Goal: Ask a question

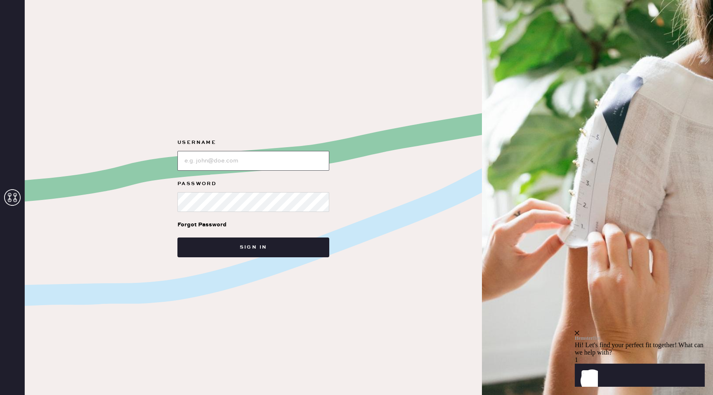
click at [257, 161] on input "loginName" at bounding box center [253, 161] width 152 height 20
type input "[EMAIL_ADDRESS][DOMAIN_NAME]"
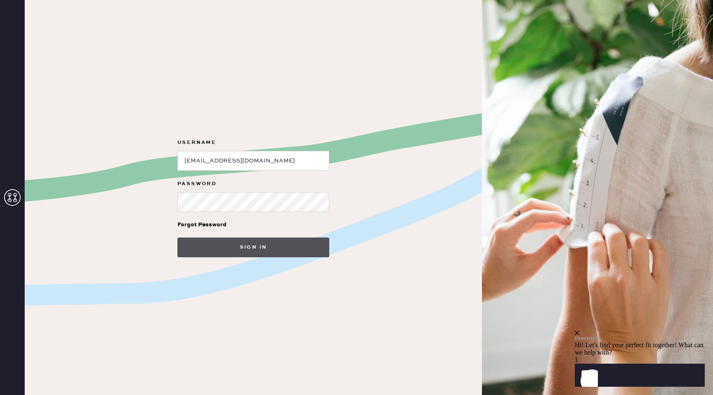
click at [253, 249] on button "Sign in" at bounding box center [253, 248] width 152 height 20
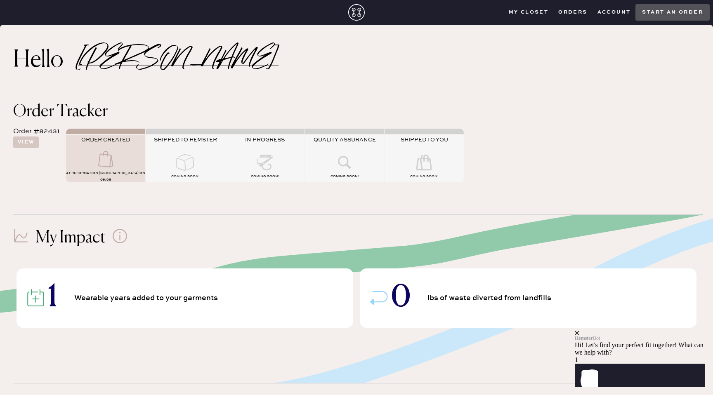
click at [98, 164] on use at bounding box center [105, 159] width 15 height 16
click at [34, 141] on button "View" at bounding box center [26, 143] width 26 height 12
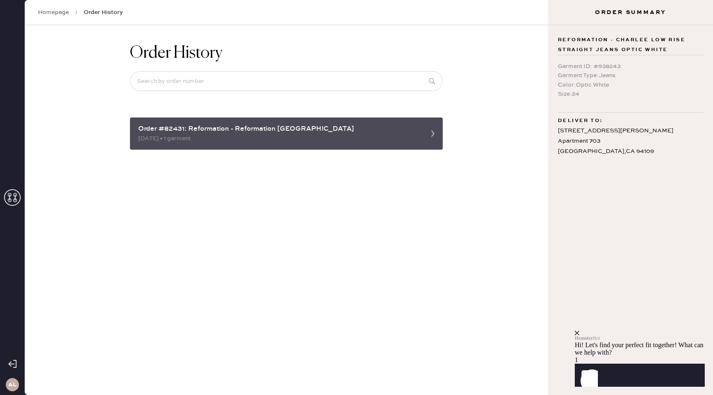
click at [287, 134] on div "[DATE] • 1 garment" at bounding box center [278, 138] width 281 height 9
click at [426, 132] on icon at bounding box center [432, 133] width 16 height 16
click at [430, 134] on icon at bounding box center [432, 133] width 16 height 16
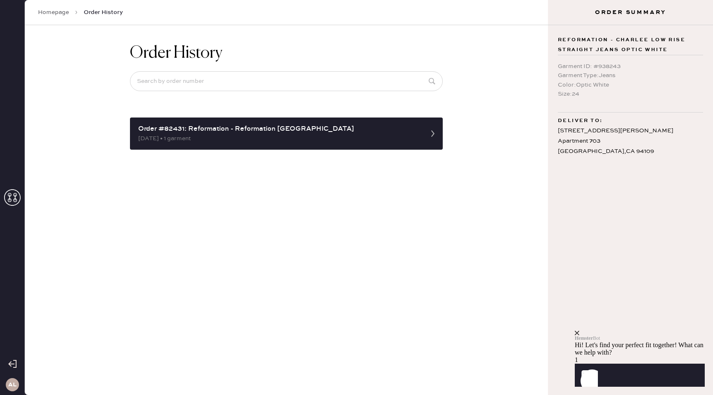
click at [699, 331] on div "Hemster Bot Hi! Let's find your perfect fit together! What can we help with?" at bounding box center [639, 344] width 130 height 26
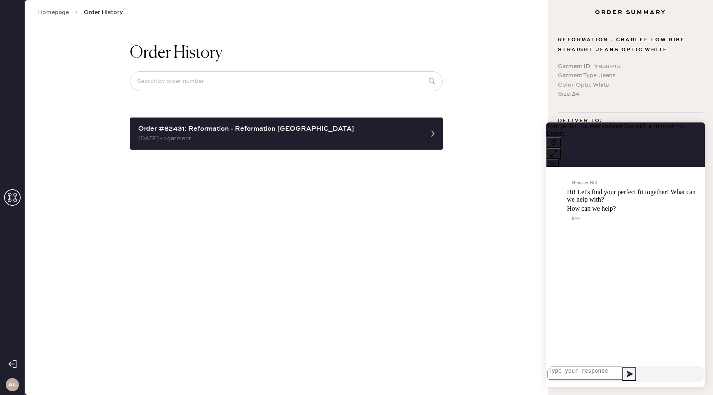
scroll to position [0, 0]
click at [55, 11] on link "Homepage" at bounding box center [53, 12] width 31 height 8
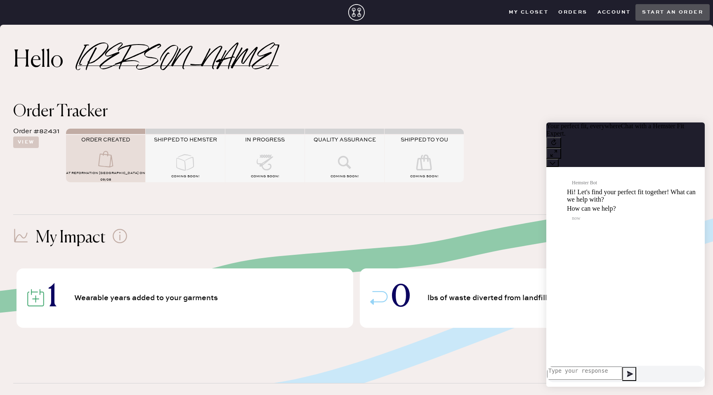
click at [193, 171] on div at bounding box center [185, 163] width 79 height 18
click at [45, 131] on div "Order #82431" at bounding box center [36, 132] width 46 height 10
click at [31, 140] on button "View" at bounding box center [26, 143] width 26 height 12
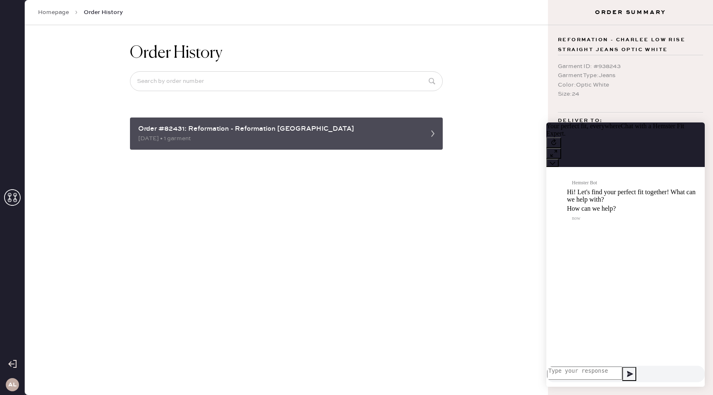
click at [187, 129] on div "Order #82431: Reformation - Reformation [GEOGRAPHIC_DATA]" at bounding box center [278, 129] width 281 height 10
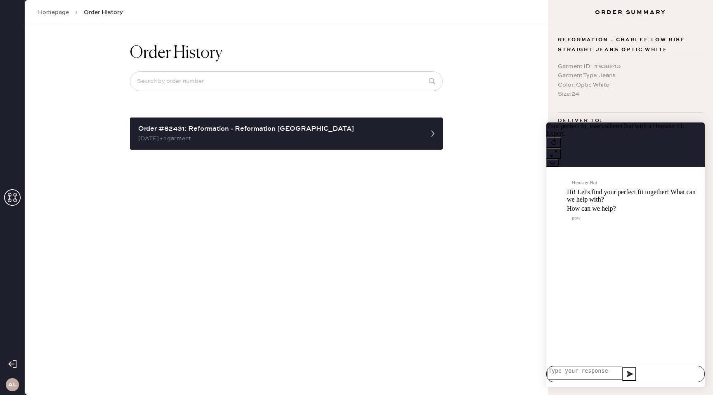
click at [597, 371] on textarea at bounding box center [584, 373] width 75 height 13
type textarea "Hi! How long does it take the order to ship to Hemster? this is regarding order…"
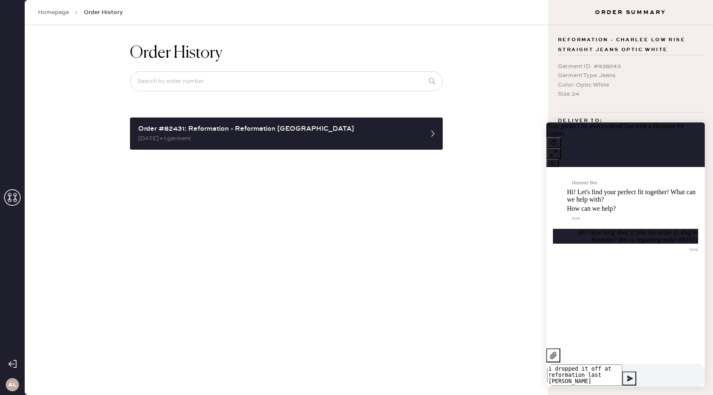
type textarea "i dropped it off at reformation [DATE]"
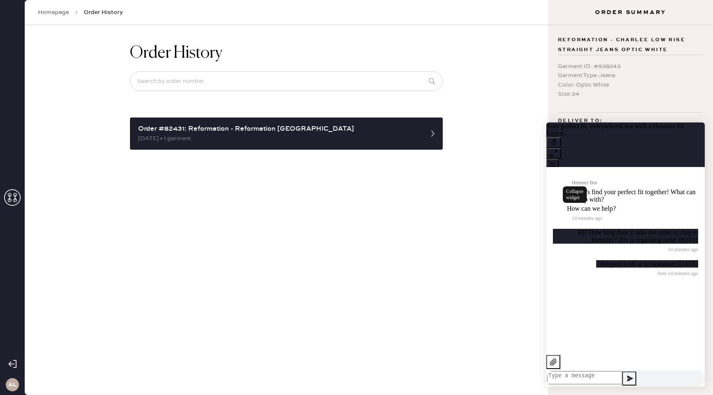
click at [555, 162] on icon at bounding box center [551, 163] width 5 height 3
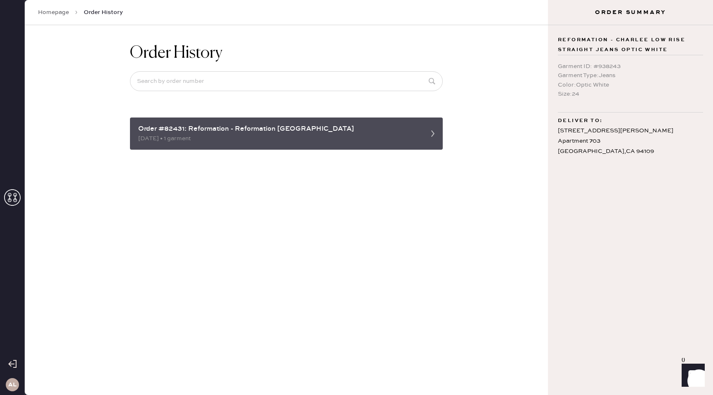
click at [433, 138] on icon at bounding box center [432, 133] width 16 height 16
click at [432, 133] on icon at bounding box center [432, 133] width 16 height 16
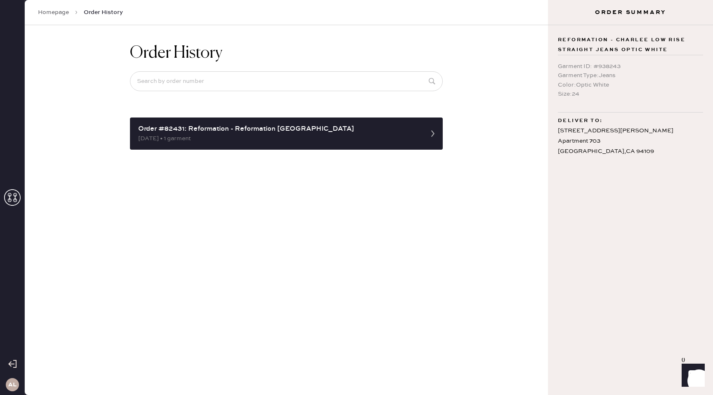
click at [88, 11] on span "Order History" at bounding box center [103, 12] width 39 height 8
click at [49, 11] on link "Homepage" at bounding box center [53, 12] width 31 height 8
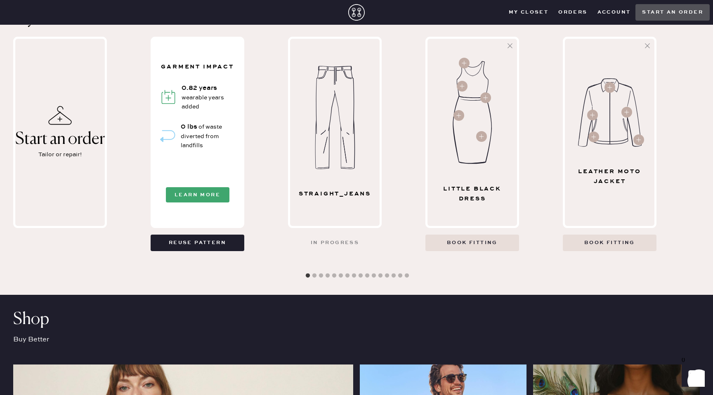
scroll to position [376, 0]
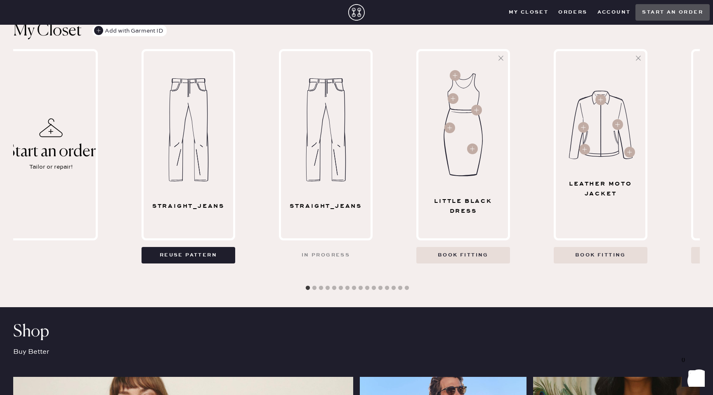
drag, startPoint x: 342, startPoint y: 221, endPoint x: 333, endPoint y: 221, distance: 9.1
click at [333, 221] on div "straight_jeans" at bounding box center [326, 144] width 94 height 191
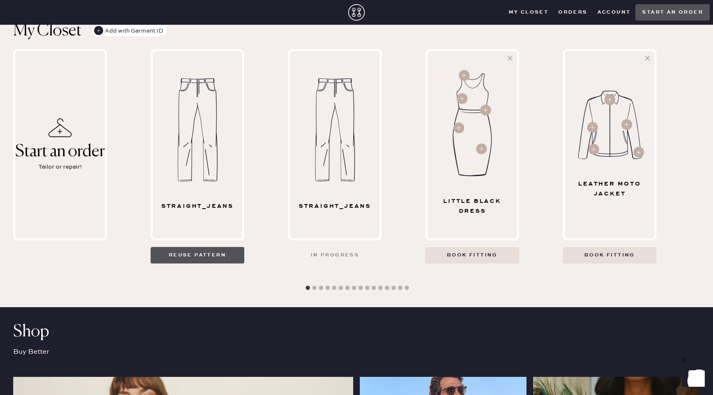
click at [230, 260] on button "Reuse pattern" at bounding box center [198, 255] width 94 height 16
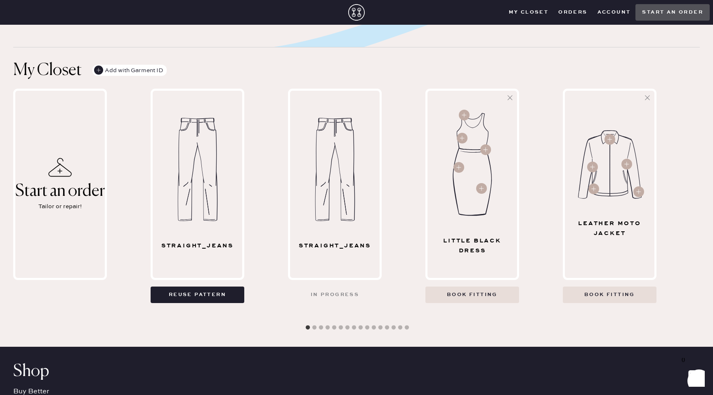
scroll to position [329, 0]
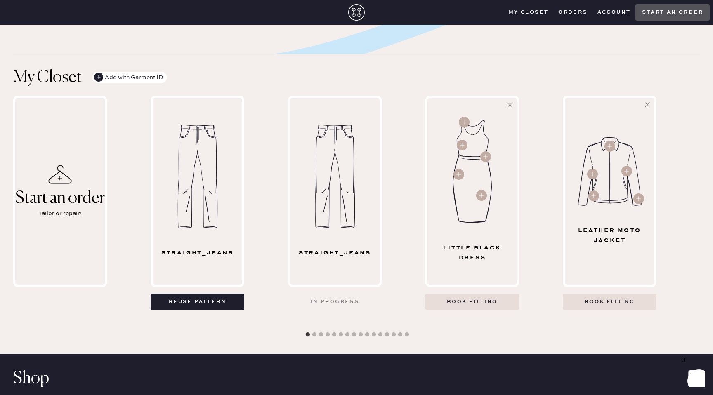
click at [328, 248] on div "straight_jeans" at bounding box center [335, 253] width 82 height 10
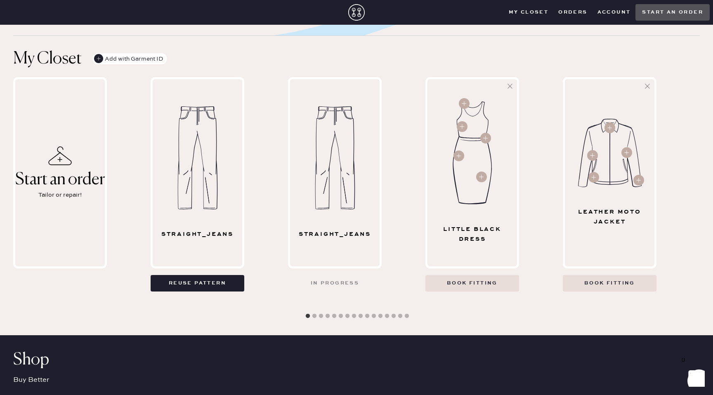
scroll to position [348, 0]
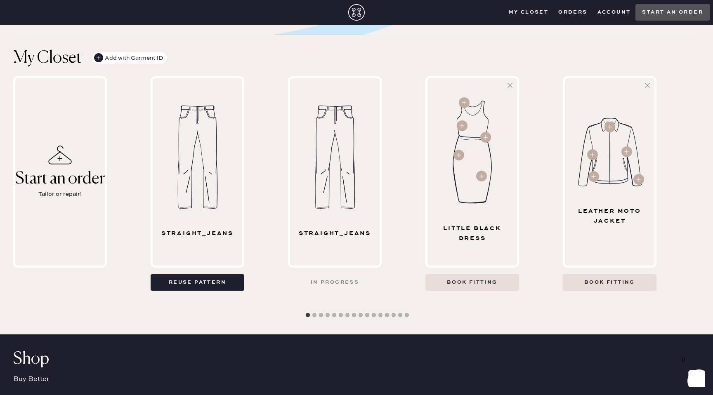
click at [99, 60] on use "button" at bounding box center [98, 57] width 9 height 9
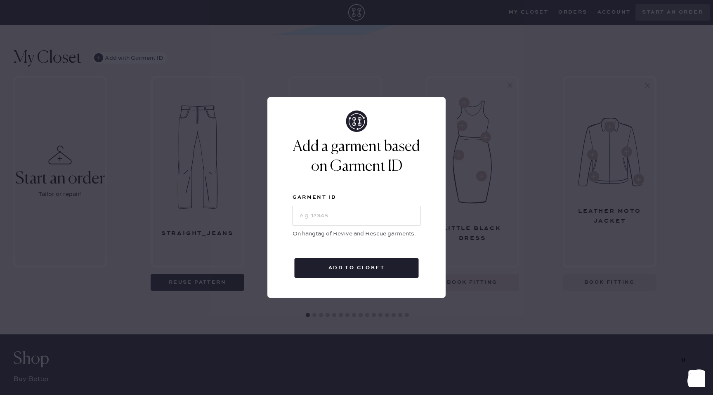
click at [266, 289] on div "Add a garment based on Garment ID Garment ID On hangtag of Revive and Rescue ga…" at bounding box center [356, 197] width 713 height 395
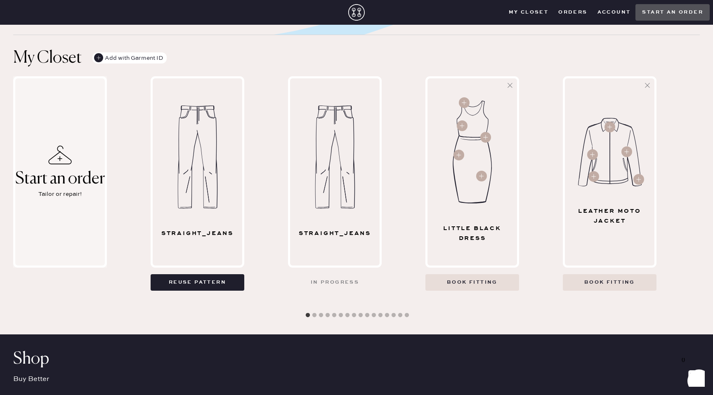
scroll to position [0, 0]
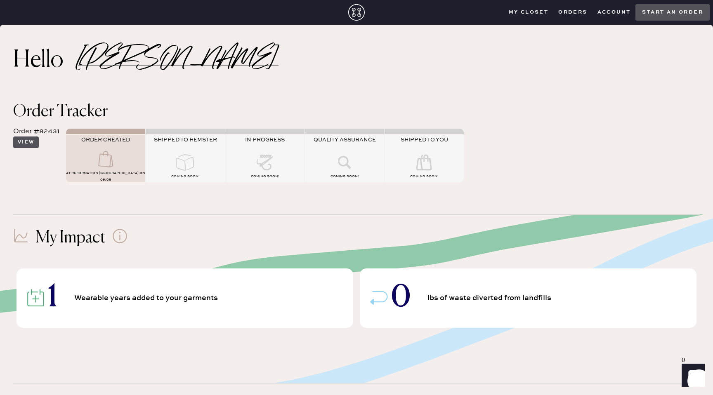
click at [27, 148] on button "View" at bounding box center [26, 143] width 26 height 12
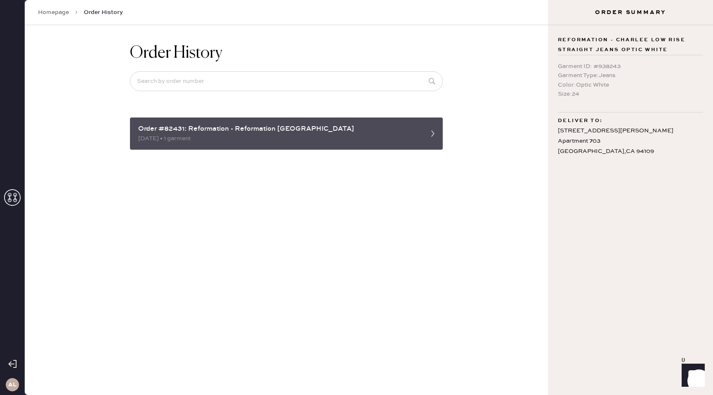
click at [206, 137] on div "[DATE] • 1 garment" at bounding box center [278, 138] width 281 height 9
click at [424, 133] on icon at bounding box center [432, 133] width 16 height 16
click at [389, 128] on div "Order #82431: Reformation - Reformation [GEOGRAPHIC_DATA]" at bounding box center [278, 129] width 281 height 10
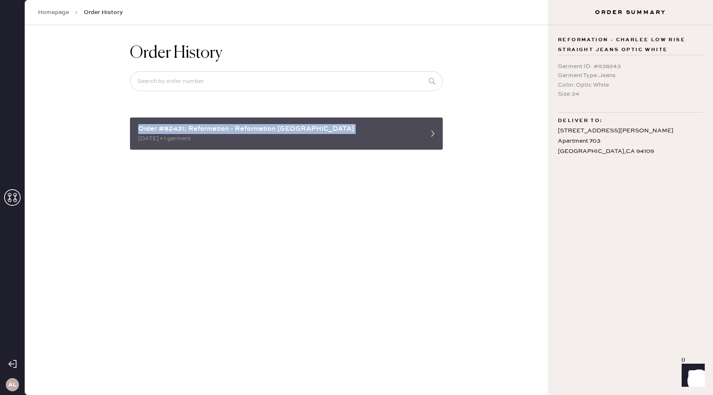
click at [389, 128] on div "Order #82431: Reformation - Reformation [GEOGRAPHIC_DATA]" at bounding box center [278, 129] width 281 height 10
click at [278, 125] on div "Order #82431: Reformation - Reformation [GEOGRAPHIC_DATA]" at bounding box center [278, 129] width 281 height 10
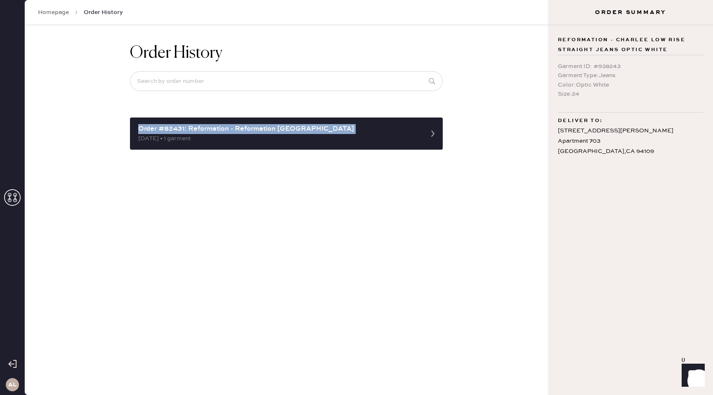
drag, startPoint x: 278, startPoint y: 125, endPoint x: 516, endPoint y: 24, distance: 258.7
click at [289, 111] on div "Order History Order #82431: Reformation - Reformation [GEOGRAPHIC_DATA] [DATE] …" at bounding box center [286, 96] width 326 height 143
